Goal: Task Accomplishment & Management: Manage account settings

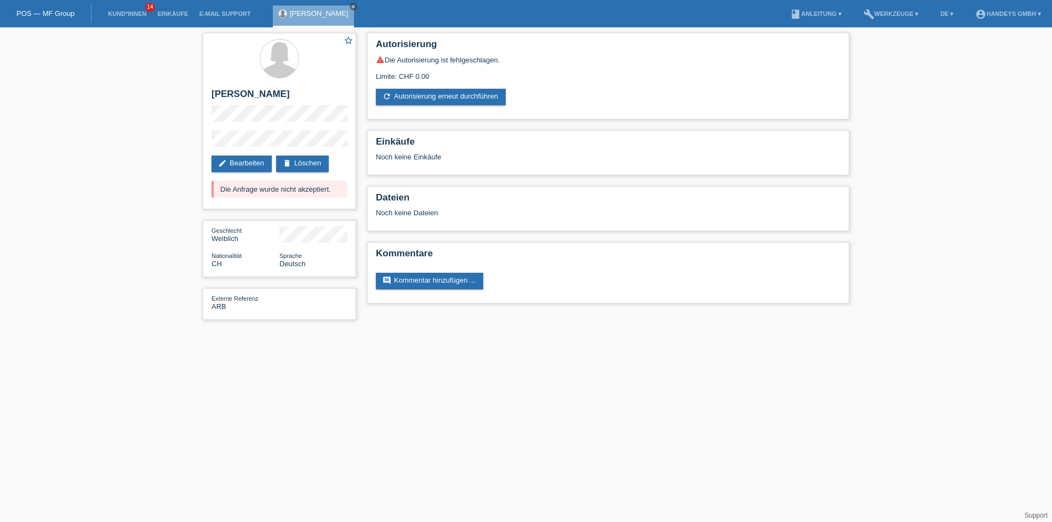
click at [121, 9] on li "Kund*innen 14" at bounding box center [126, 14] width 49 height 28
click at [124, 11] on link "Kund*innen" at bounding box center [126, 13] width 49 height 7
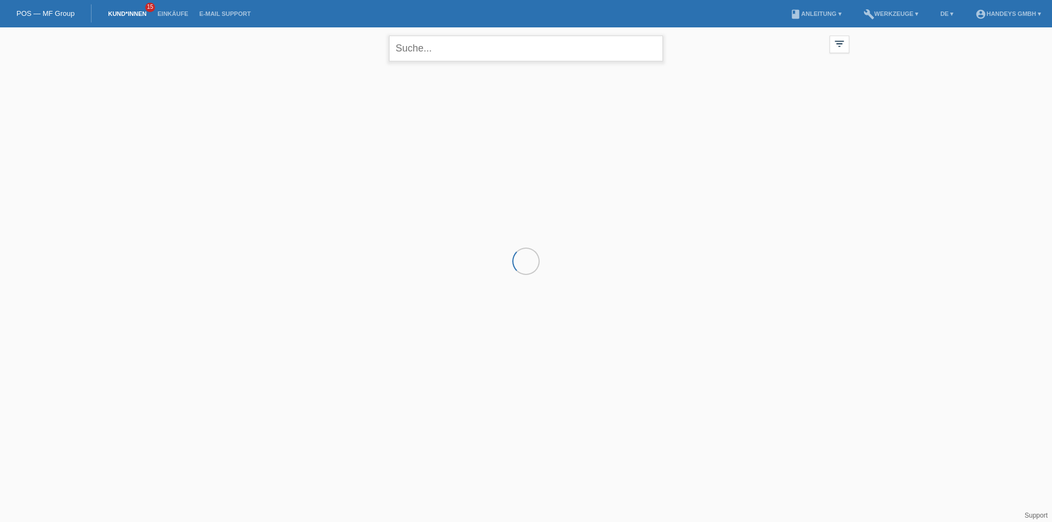
click at [440, 50] on input "text" at bounding box center [526, 49] width 274 height 26
type input "secaira"
click at [375, 154] on span "Anzeigen" at bounding box center [366, 153] width 30 height 8
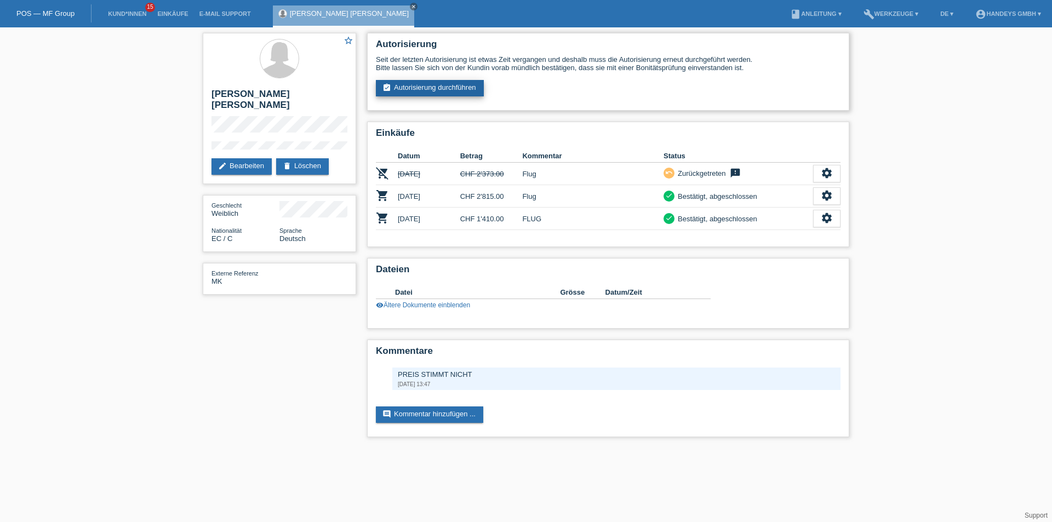
click at [437, 88] on link "assignment_turned_in Autorisierung durchführen" at bounding box center [430, 88] width 108 height 16
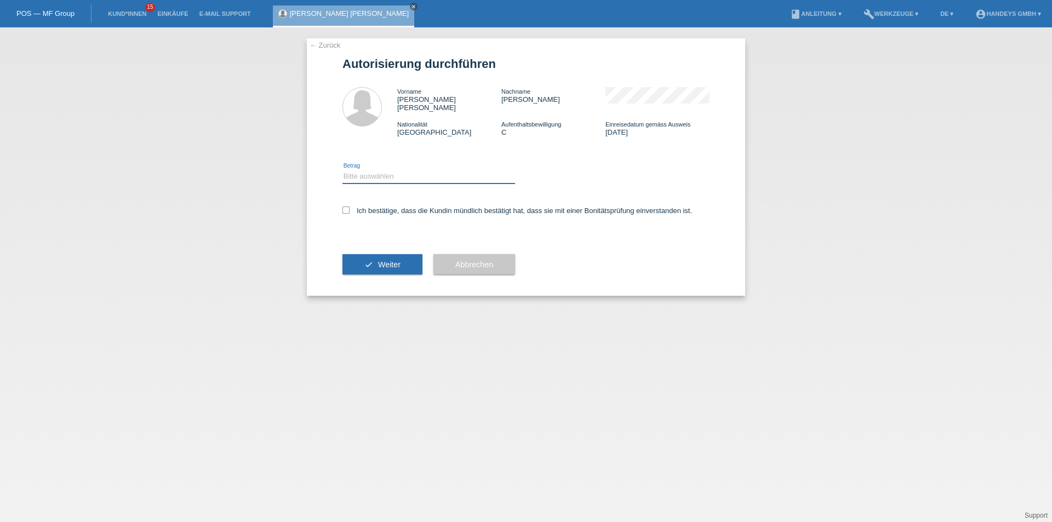
click at [374, 170] on select "Bitte auswählen CHF 1.00 - CHF 499.00 CHF 500.00 - CHF 1'999.00 CHF 2'000.00 - …" at bounding box center [428, 176] width 173 height 13
select select "3"
click at [342, 170] on select "Bitte auswählen CHF 1.00 - CHF 499.00 CHF 500.00 - CHF 1'999.00 CHF 2'000.00 - …" at bounding box center [428, 176] width 173 height 13
click at [345, 207] on label "Ich bestätige, dass die Kundin mündlich bestätigt hat, dass sie mit einer Bonit…" at bounding box center [517, 211] width 350 height 8
click at [345, 207] on input "Ich bestätige, dass die Kundin mündlich bestätigt hat, dass sie mit einer Bonit…" at bounding box center [345, 210] width 7 height 7
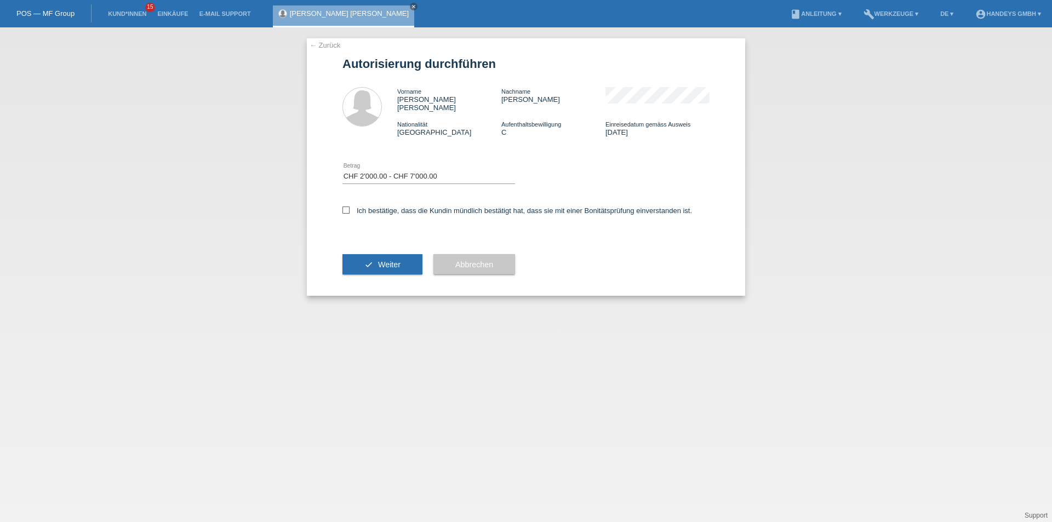
checkbox input "true"
click at [367, 254] on button "check Weiter" at bounding box center [382, 264] width 80 height 21
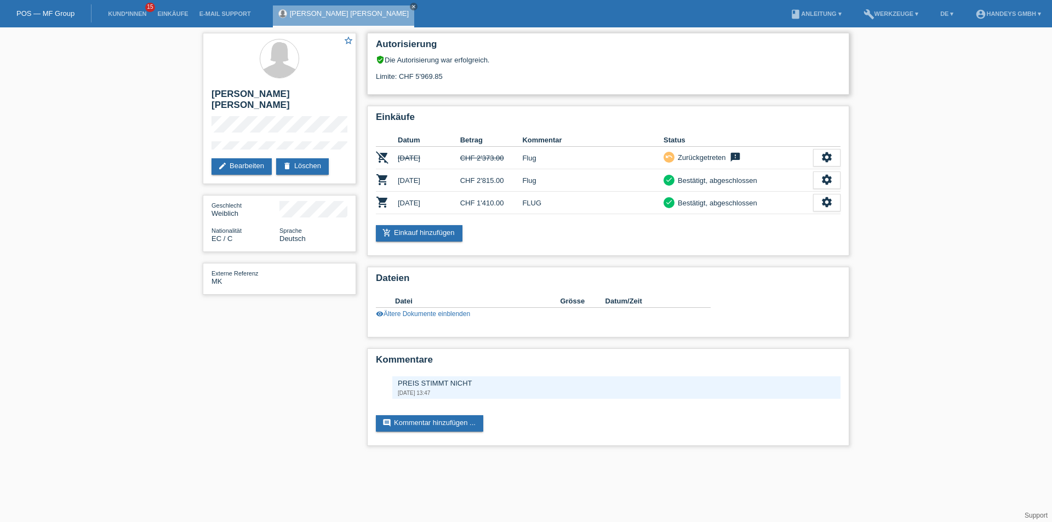
drag, startPoint x: 444, startPoint y: 78, endPoint x: 410, endPoint y: 77, distance: 34.5
click at [410, 77] on div "Limite: CHF 5'969.85" at bounding box center [608, 72] width 465 height 16
click at [429, 71] on div "Limite: CHF 5'969.85" at bounding box center [608, 72] width 465 height 16
drag, startPoint x: 448, startPoint y: 77, endPoint x: 372, endPoint y: 76, distance: 75.6
click at [372, 76] on div "Autorisierung verified_user Die Autorisierung war erfolgreich. Limite: CHF 5'96…" at bounding box center [608, 64] width 482 height 62
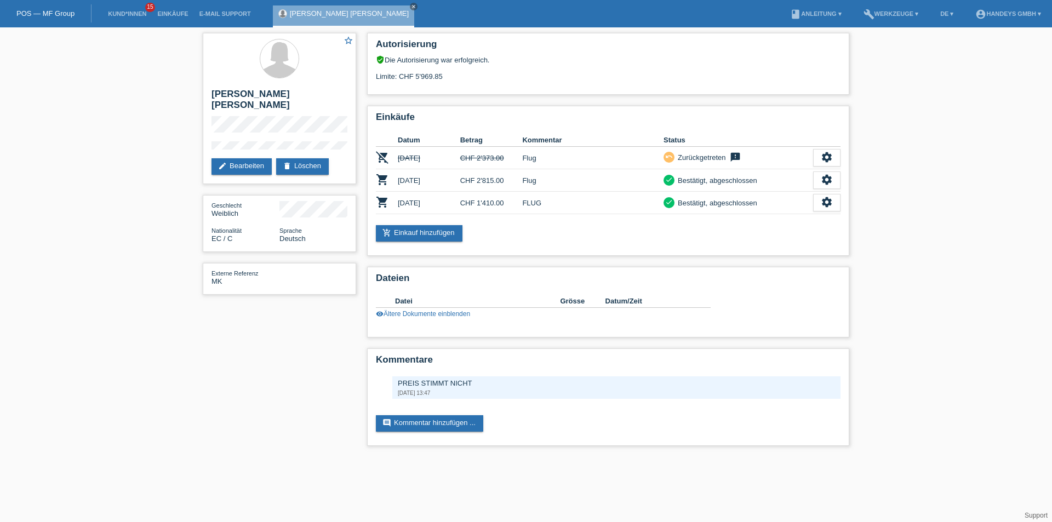
copy div "Limite: CHF 5'969.85"
click at [244, 167] on link "edit Bearbeiten" at bounding box center [241, 166] width 60 height 16
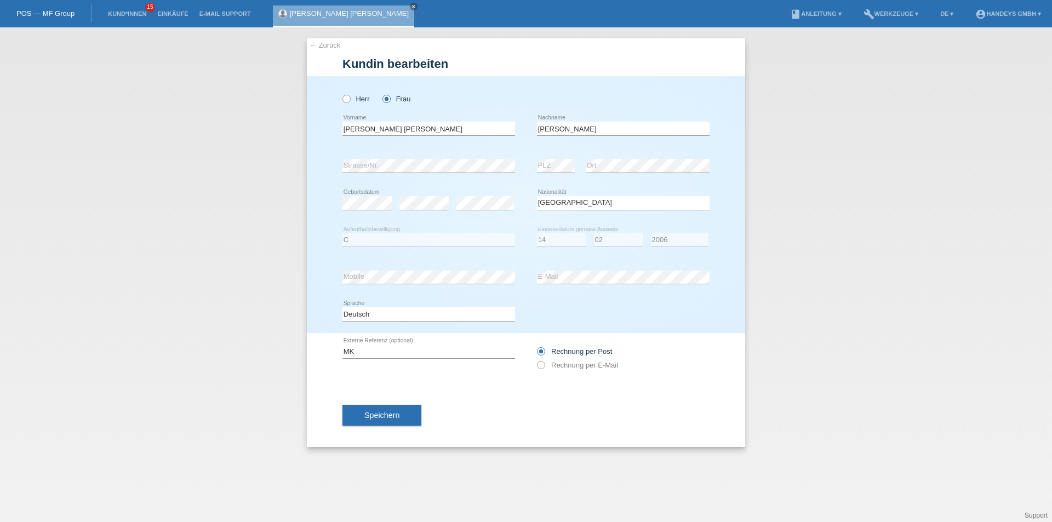
select select "EC"
select select "C"
select select "14"
select select "02"
select select "2006"
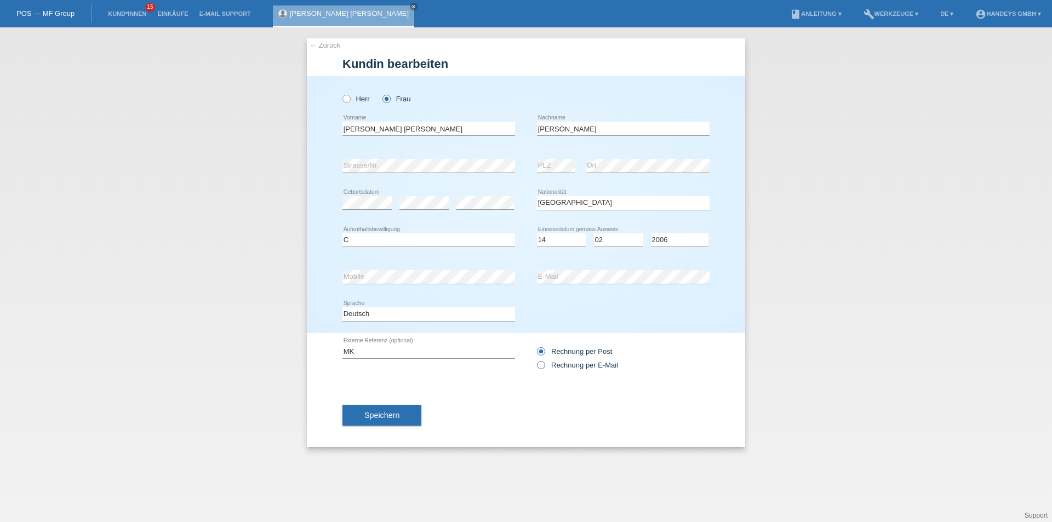
click at [545, 365] on label "Rechnung per E-Mail" at bounding box center [577, 365] width 81 height 8
click at [544, 365] on input "Rechnung per E-Mail" at bounding box center [540, 368] width 7 height 14
radio input "true"
drag, startPoint x: 418, startPoint y: 349, endPoint x: 209, endPoint y: 351, distance: 208.7
click at [215, 351] on div "← Zurück Kundin bearbeiten Herr Frau Pamela Cristina error PLZ" at bounding box center [526, 274] width 1052 height 495
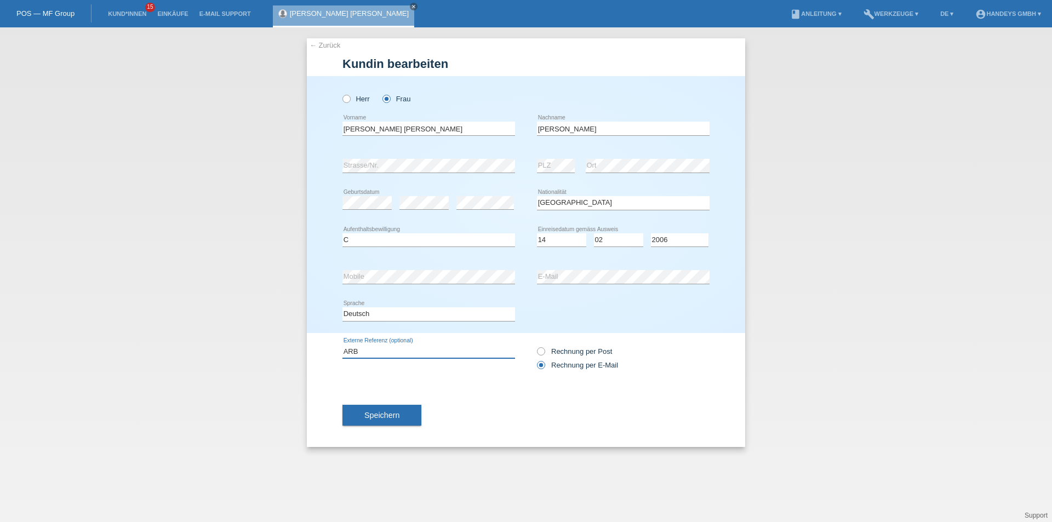
type input "ARB"
